Goal: Task Accomplishment & Management: Use online tool/utility

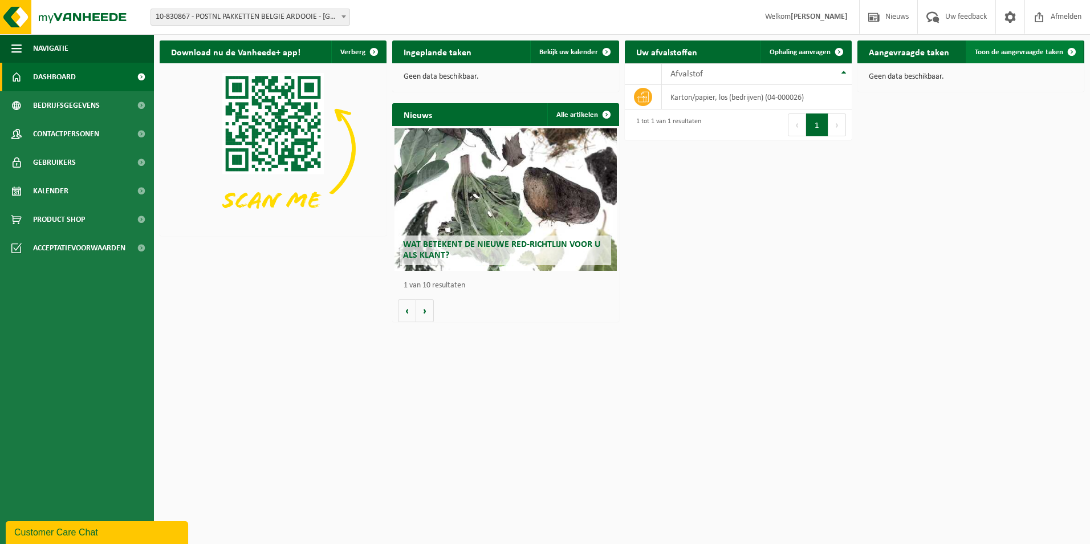
click at [1062, 51] on span at bounding box center [1071, 51] width 23 height 23
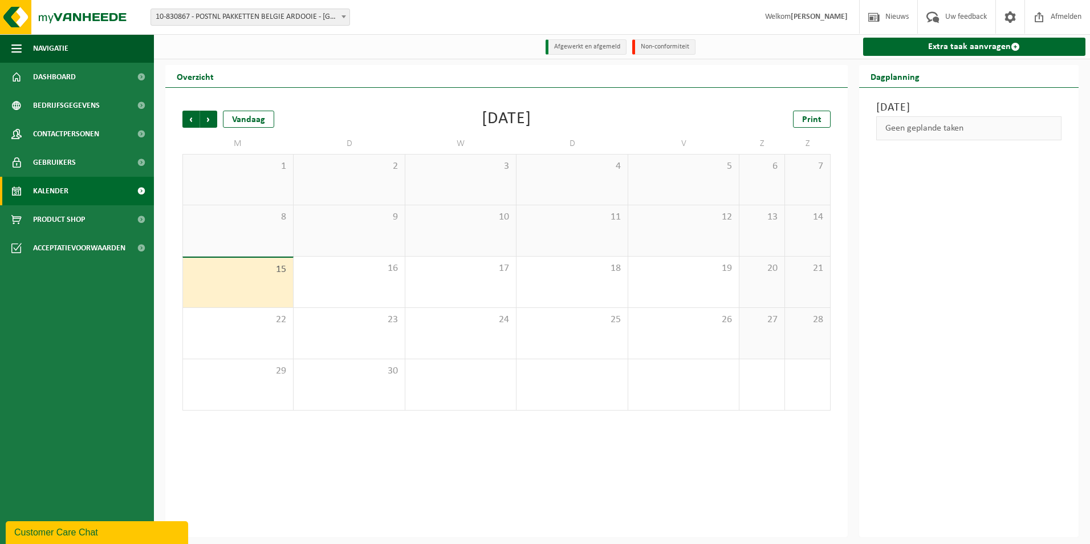
click at [290, 22] on span "10-830867 - POSTNL PAKKETTEN BELGIE ARDOOIE - [GEOGRAPHIC_DATA]" at bounding box center [250, 17] width 198 height 16
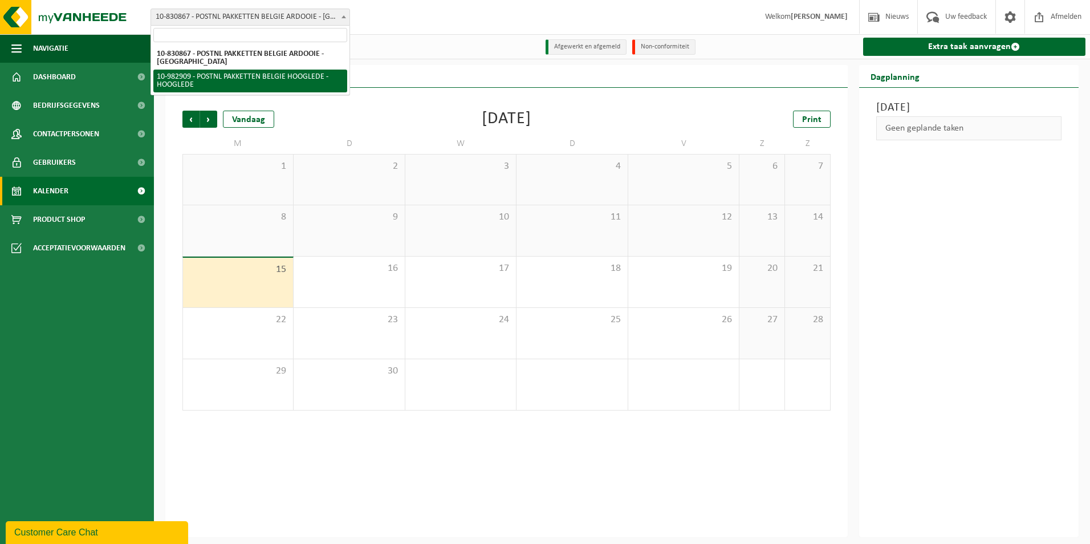
select select "162888"
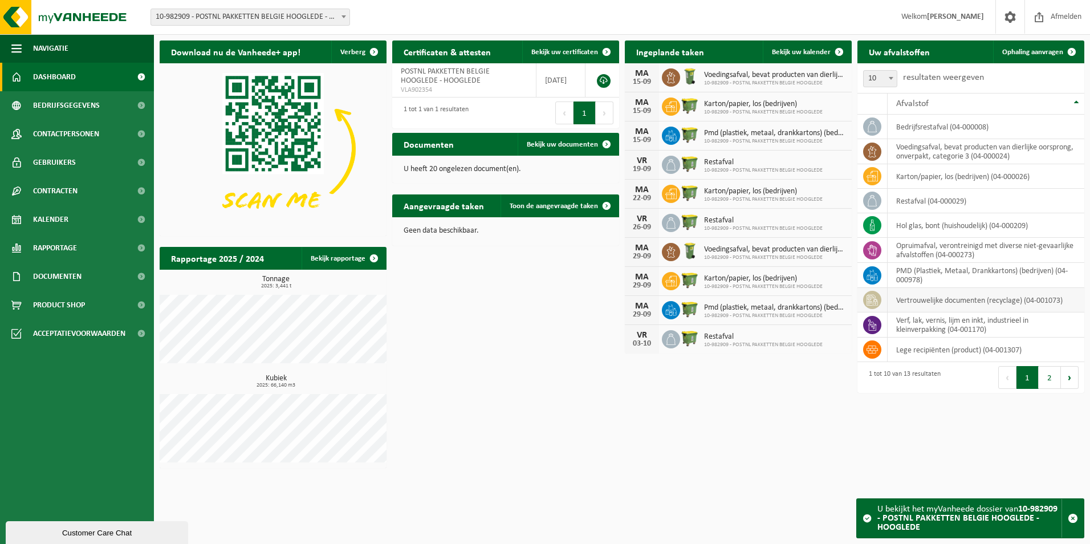
click at [934, 302] on td "vertrouwelijke documenten (recyclage) (04-001073)" at bounding box center [985, 300] width 197 height 25
click at [1051, 53] on span "Ophaling aanvragen" at bounding box center [1032, 51] width 61 height 7
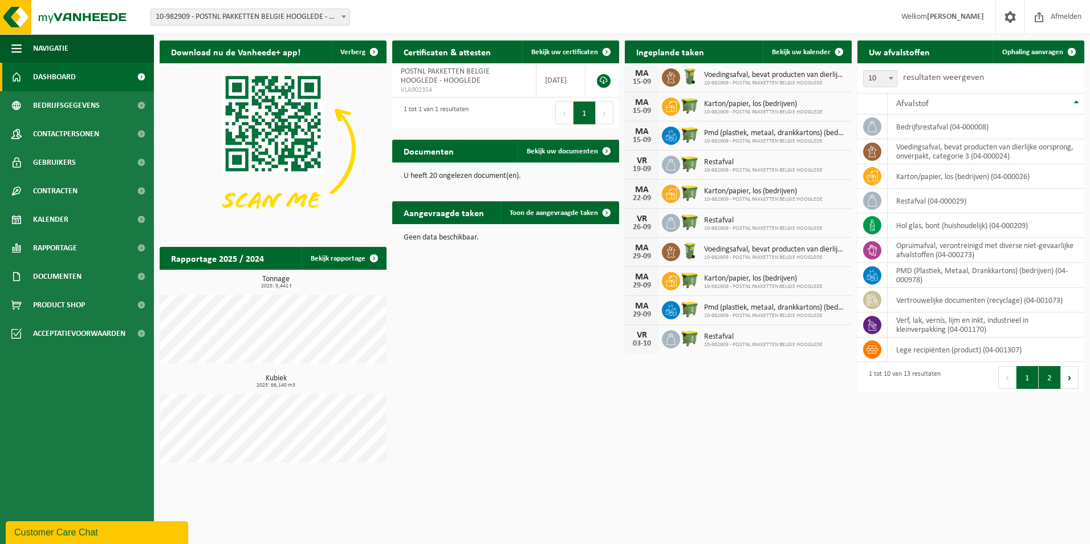
click at [1050, 378] on button "2" at bounding box center [1049, 377] width 22 height 23
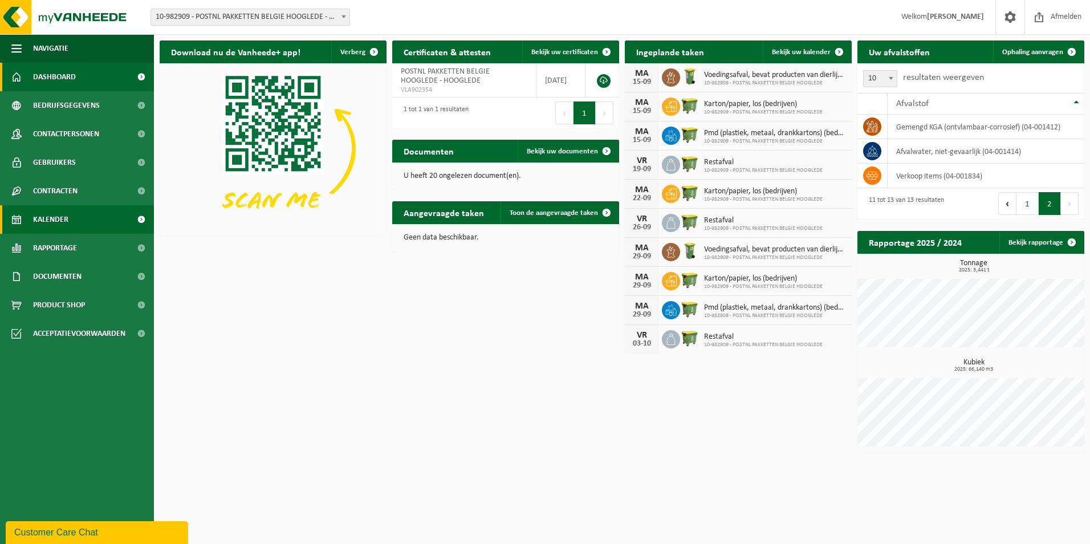
click at [46, 219] on span "Kalender" at bounding box center [50, 219] width 35 height 28
